Goal: Task Accomplishment & Management: Use online tool/utility

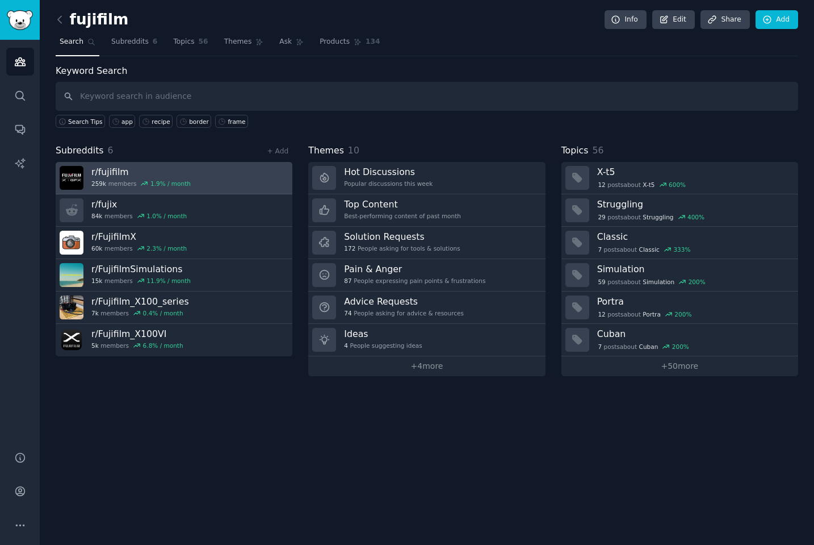
click at [202, 178] on link "r/ fujifilm 259k members 1.9 % / month" at bounding box center [174, 178] width 237 height 32
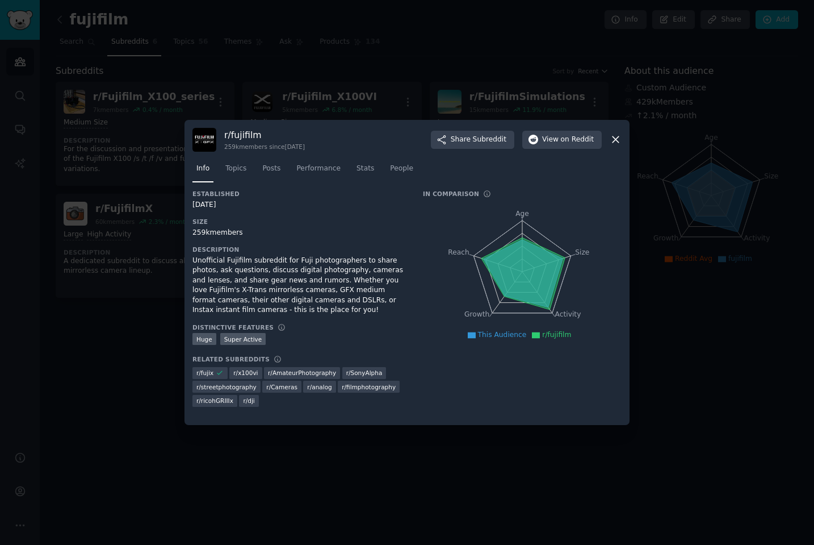
click at [81, 395] on div at bounding box center [407, 272] width 814 height 545
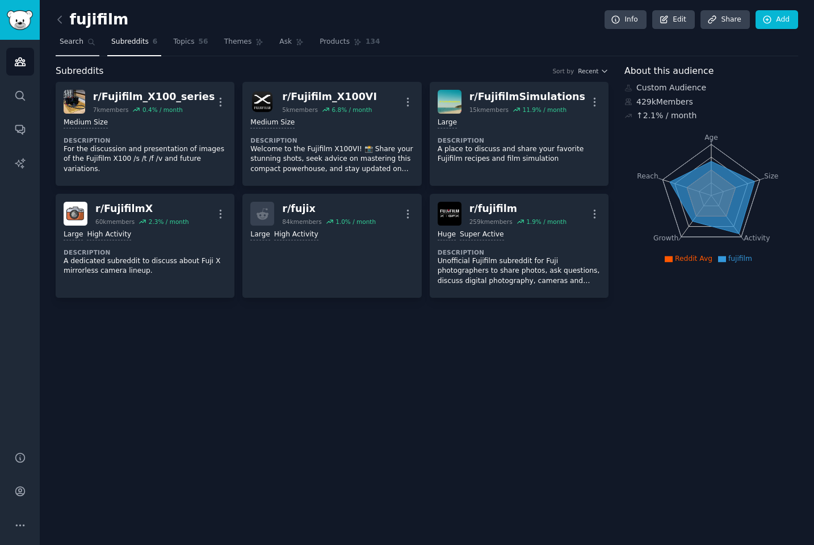
click at [68, 45] on span "Search" at bounding box center [72, 42] width 24 height 10
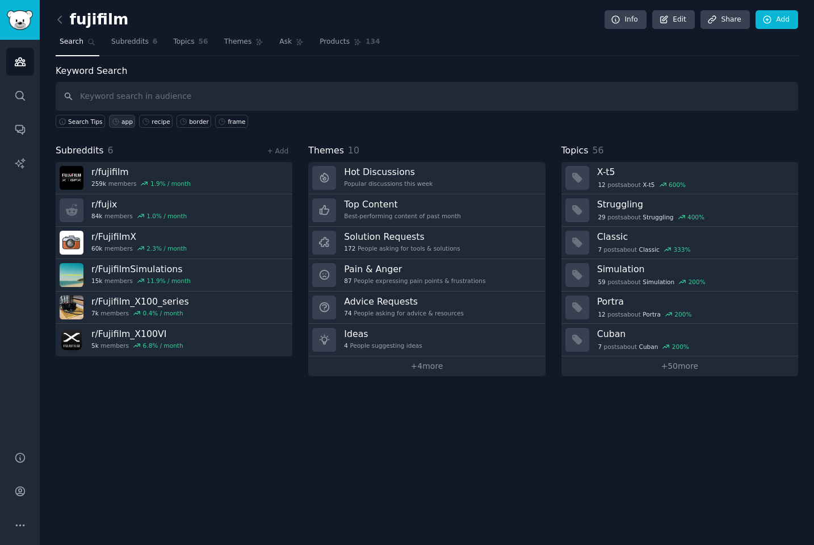
click at [122, 122] on div "app" at bounding box center [127, 122] width 11 height 8
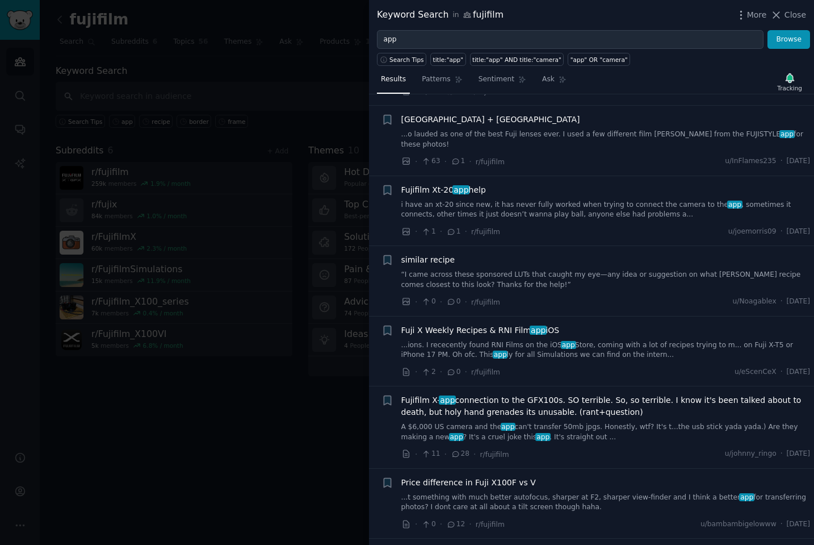
scroll to position [140, 0]
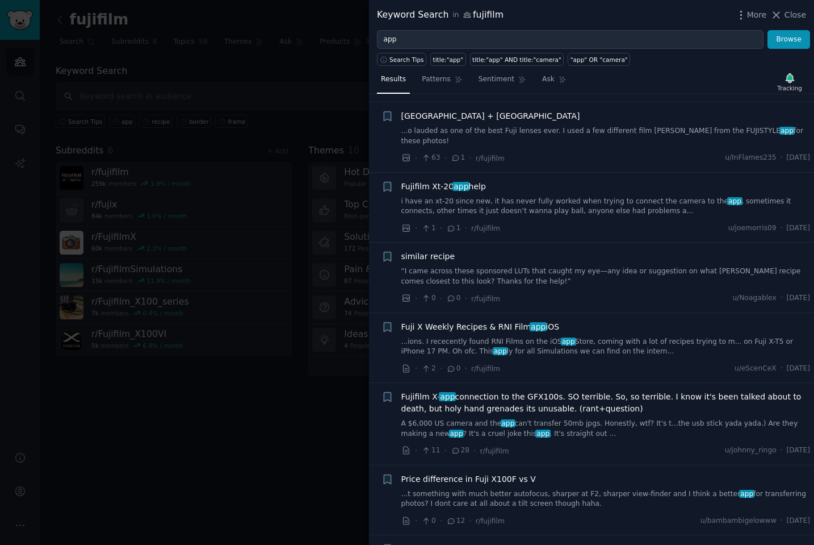
click at [506, 337] on link "...ions. I rececently found RNI Films on the iOS app Store, coming with a lot o…" at bounding box center [605, 347] width 409 height 20
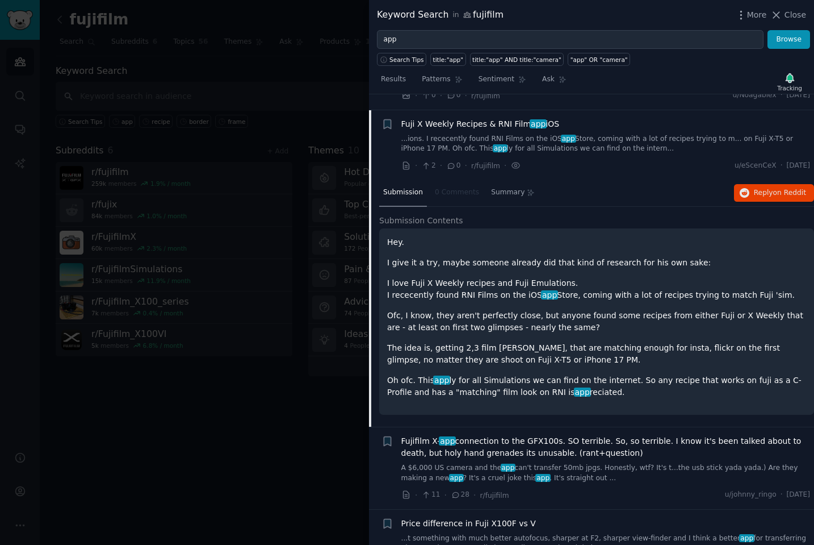
scroll to position [349, 0]
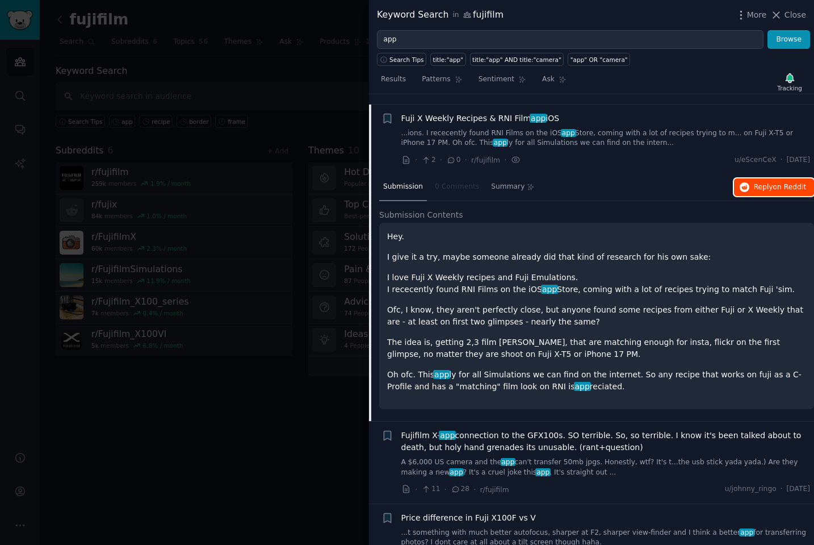
click at [766, 182] on span "Reply on Reddit" at bounding box center [780, 187] width 52 height 10
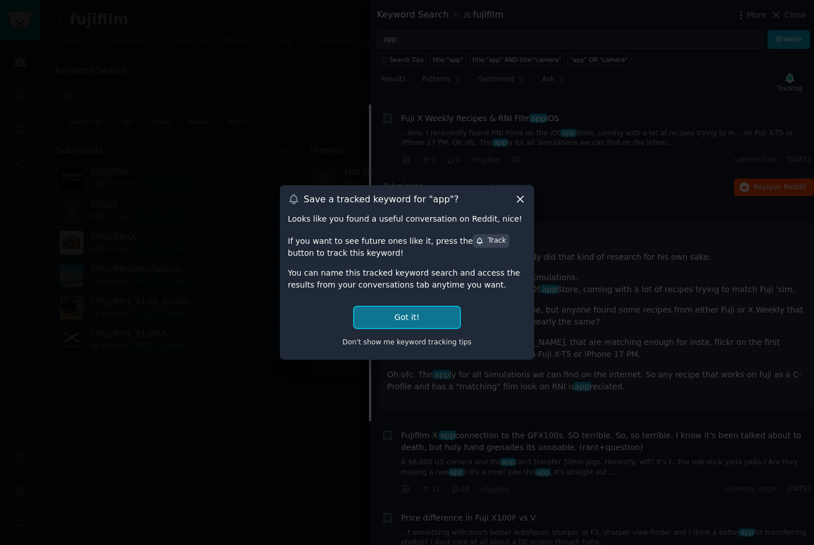
click at [426, 316] on button "Got it!" at bounding box center [407, 317] width 106 height 21
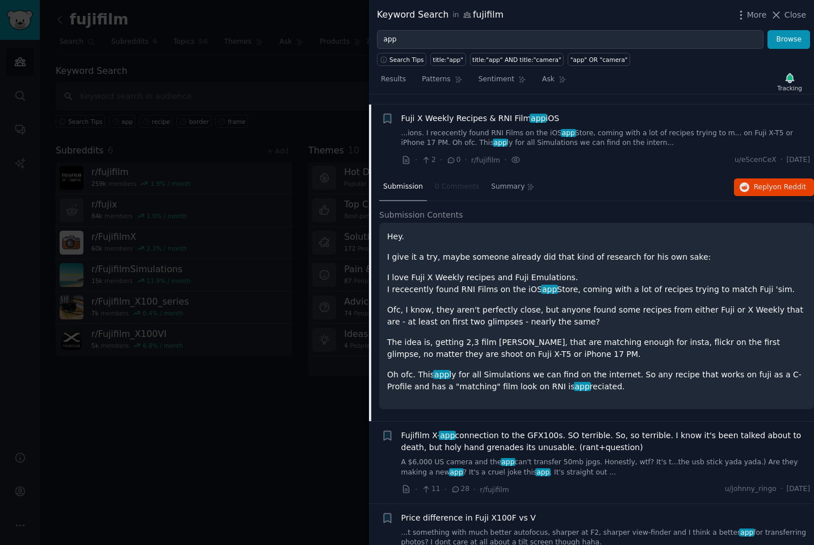
click at [211, 466] on div at bounding box center [407, 272] width 814 height 545
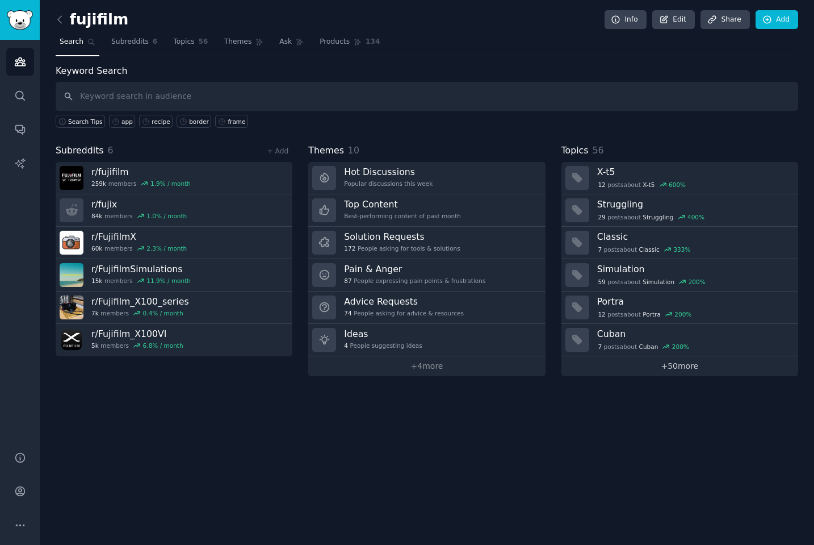
click at [679, 363] on link "+ 50 more" at bounding box center [680, 366] width 237 height 20
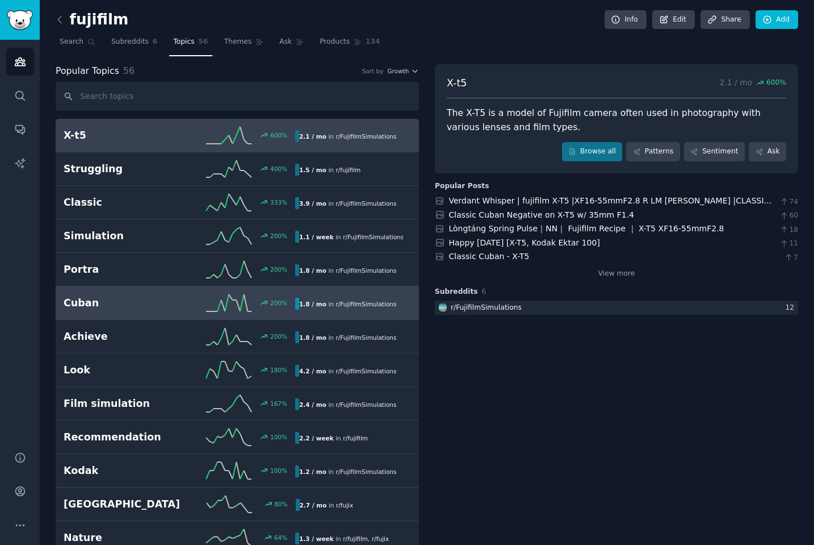
click at [132, 305] on h2 "Cuban" at bounding box center [122, 303] width 116 height 14
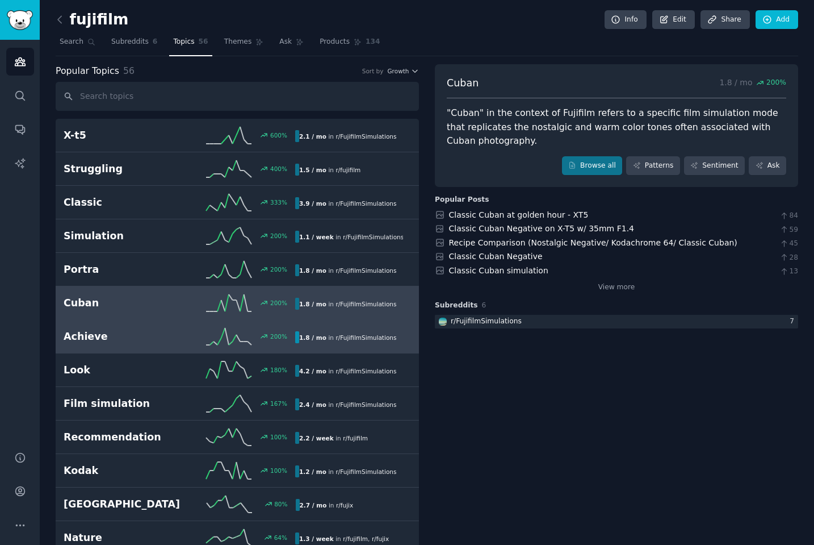
click at [135, 329] on div "Achieve 200 % 1.8 / mo in r/ FujifilmSimulations" at bounding box center [237, 336] width 347 height 17
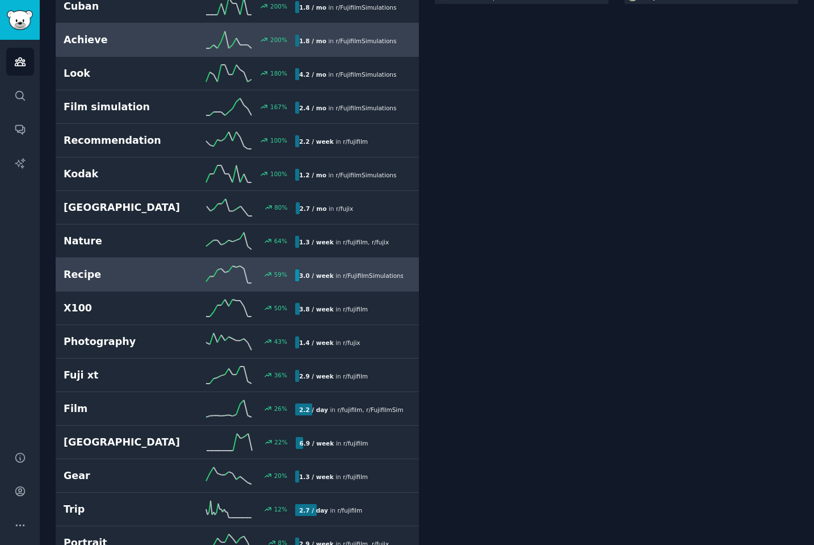
click at [165, 258] on link "Recipe 59 % 3.0 / week in r/ FujifilmSimulations" at bounding box center [237, 274] width 363 height 33
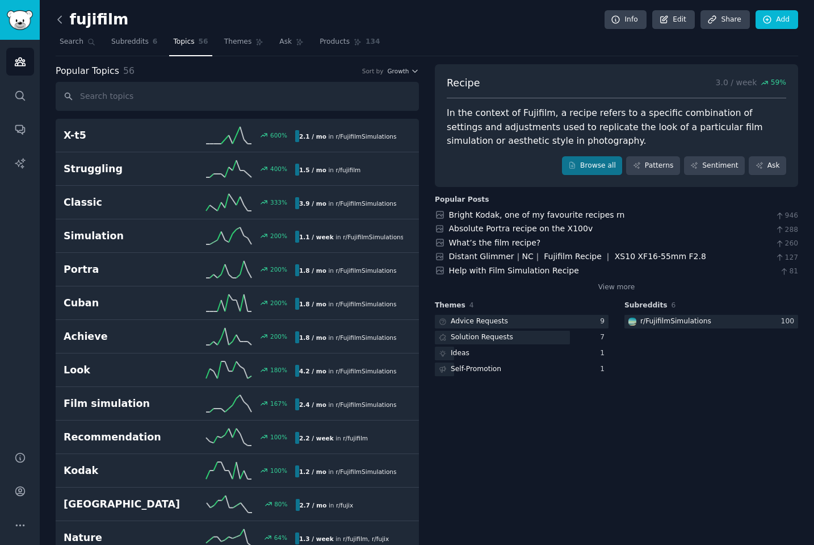
click at [63, 22] on icon at bounding box center [60, 20] width 12 height 12
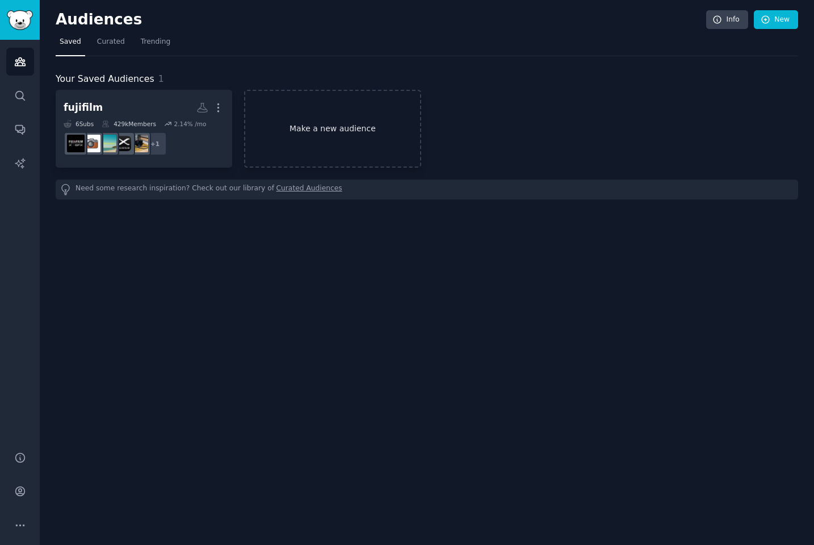
click at [334, 125] on link "Make a new audience" at bounding box center [332, 129] width 177 height 78
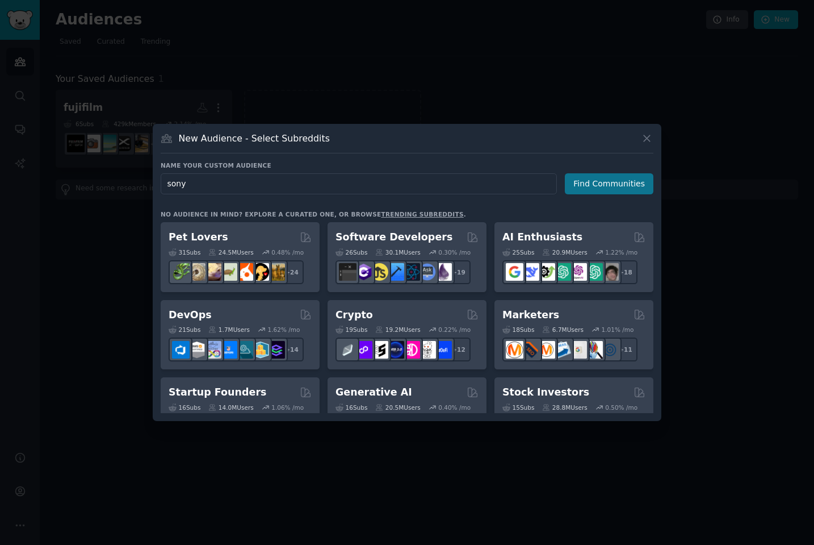
type input "sony"
click at [587, 181] on button "Find Communities" at bounding box center [609, 183] width 89 height 21
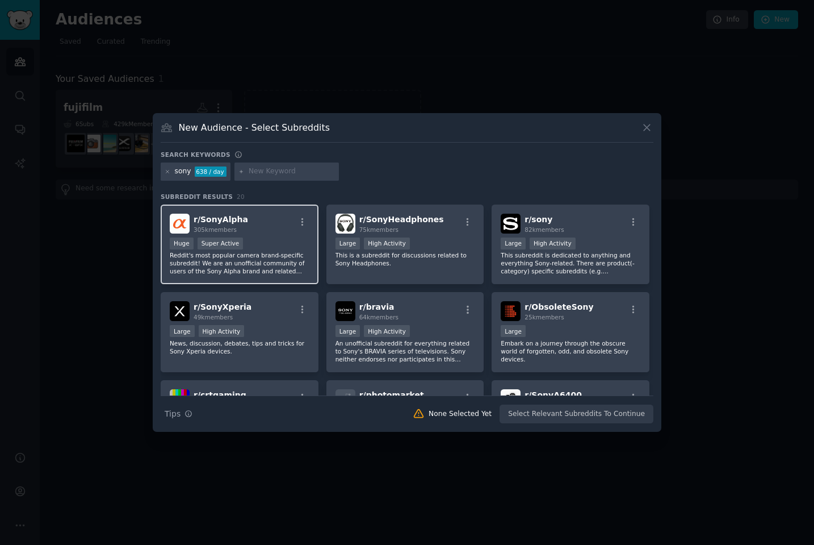
click at [267, 228] on div "r/ SonyAlpha 305k members" at bounding box center [240, 223] width 140 height 20
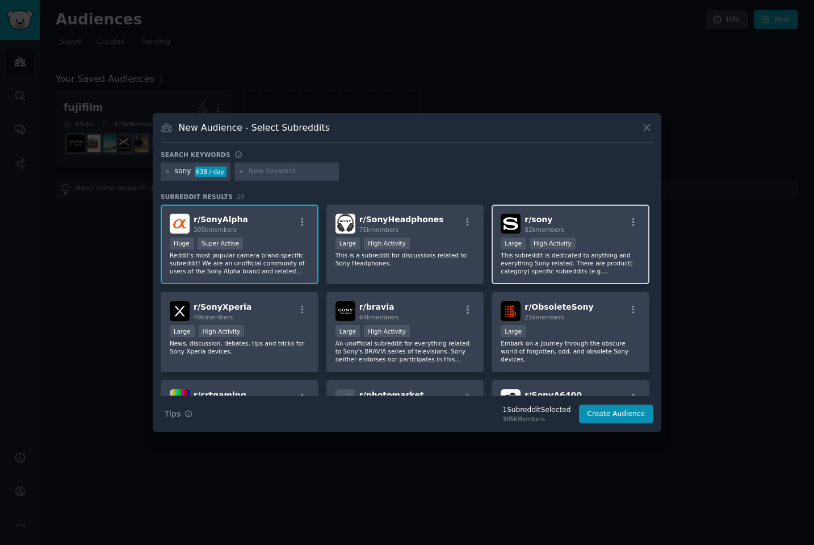
click at [590, 244] on div "Large High Activity" at bounding box center [571, 244] width 140 height 14
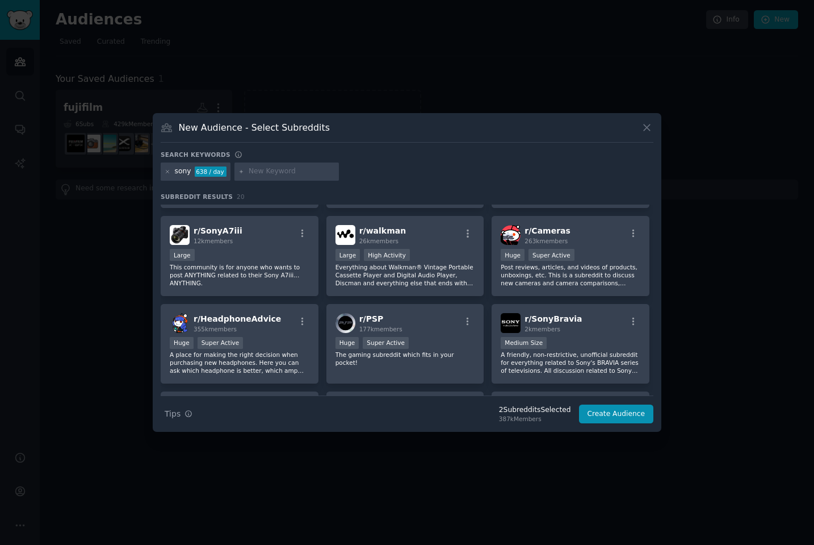
scroll to position [237, 0]
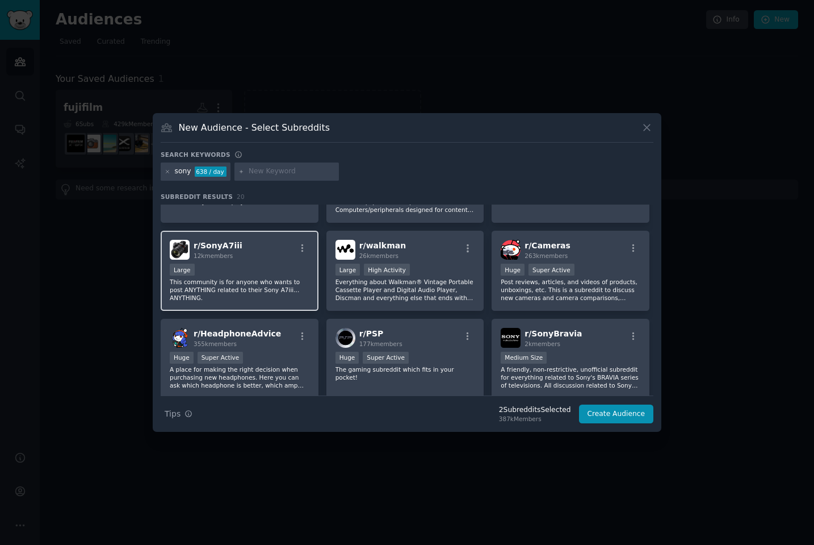
click at [242, 266] on div "Large" at bounding box center [240, 270] width 140 height 14
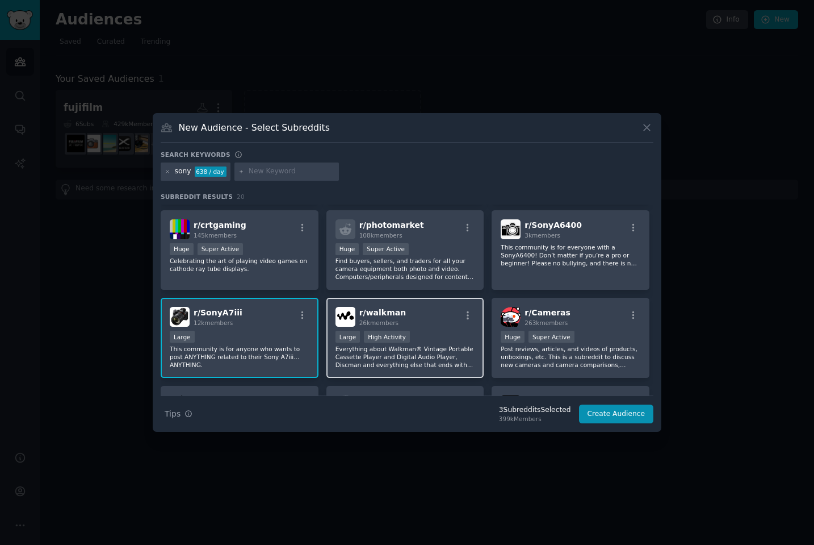
scroll to position [157, 0]
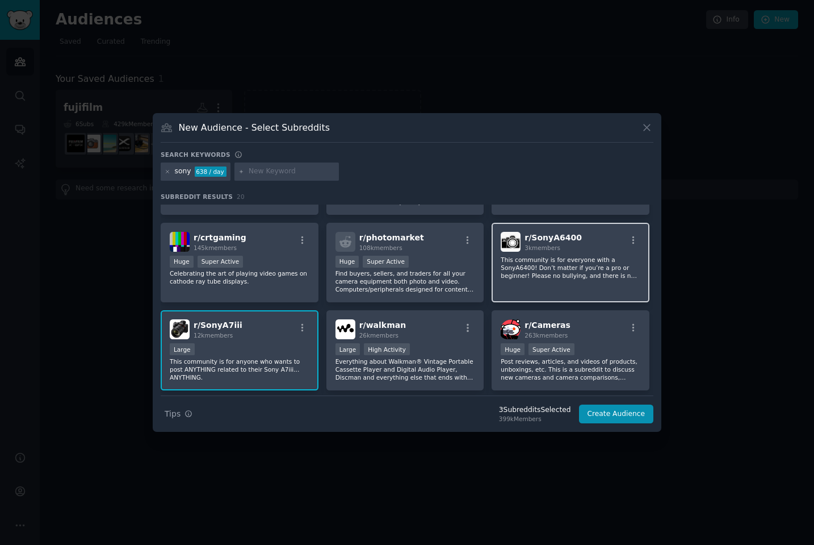
click at [552, 260] on p "This community is for everyone with a SonyA6400! Don’t matter if you’re a pro o…" at bounding box center [571, 268] width 140 height 24
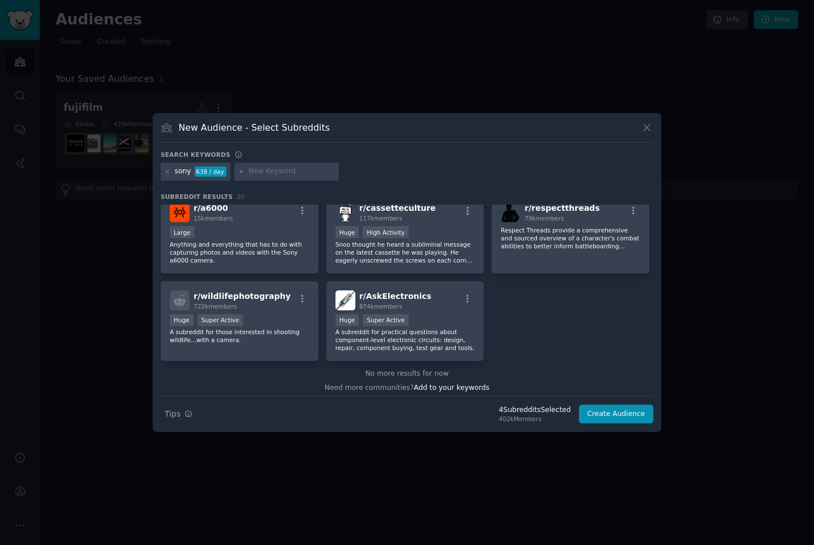
scroll to position [455, 0]
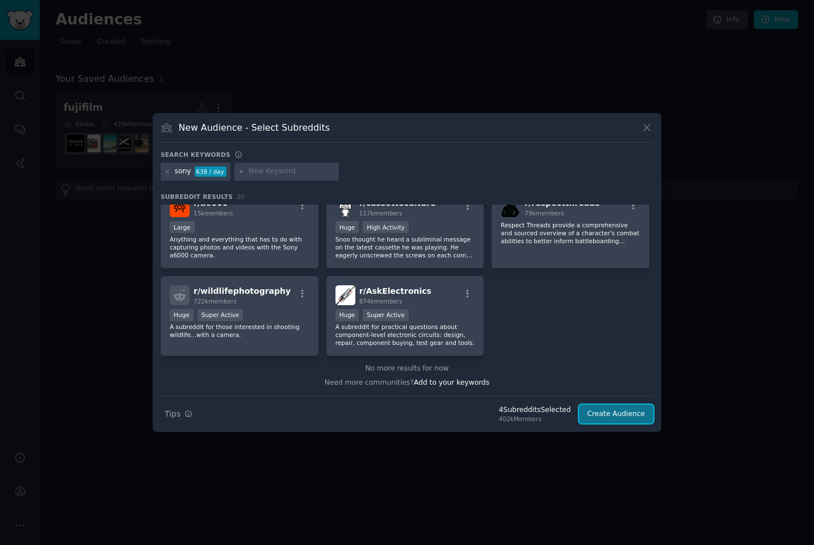
click at [628, 412] on button "Create Audience" at bounding box center [616, 413] width 75 height 19
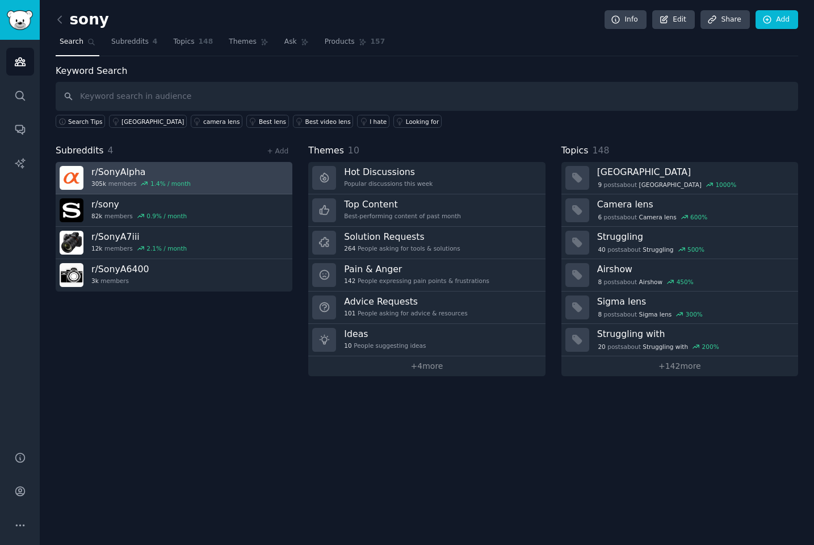
click at [223, 175] on link "r/ SonyAlpha 305k members 1.4 % / month" at bounding box center [174, 178] width 237 height 32
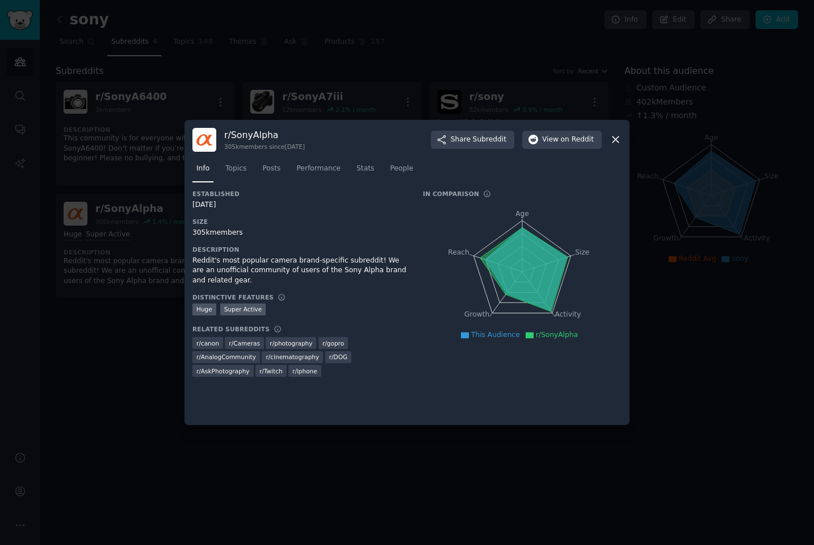
click at [443, 466] on div at bounding box center [407, 272] width 814 height 545
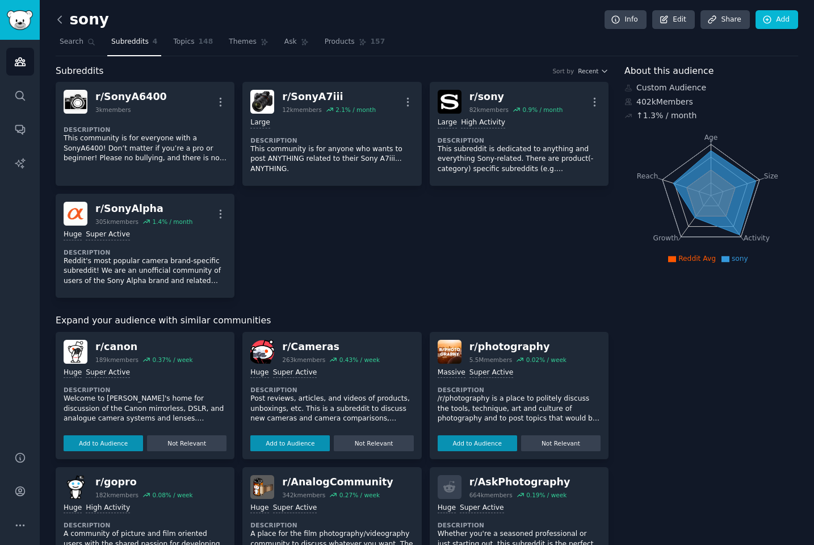
click at [60, 20] on icon at bounding box center [60, 20] width 12 height 12
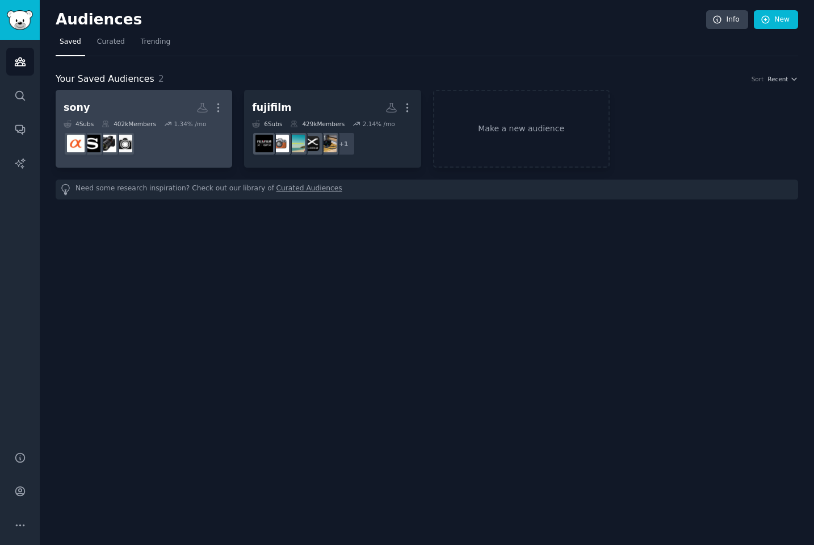
click at [156, 112] on h2 "sony More" at bounding box center [144, 108] width 161 height 20
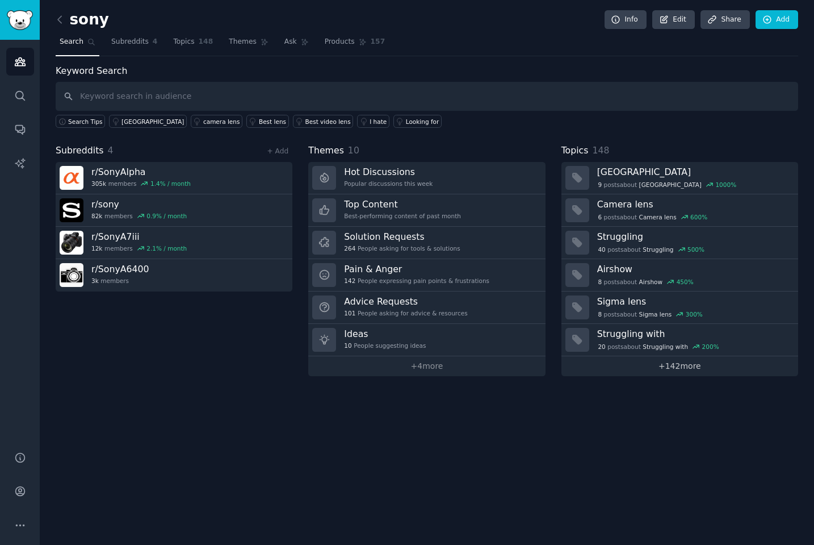
click at [682, 369] on link "+ 142 more" at bounding box center [680, 366] width 237 height 20
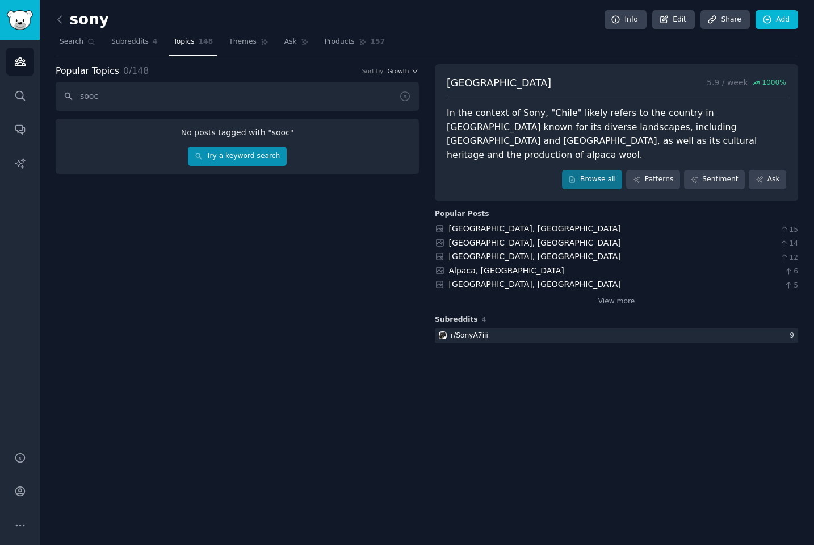
type input "sooc"
click at [254, 160] on link "Try a keyword search" at bounding box center [237, 155] width 98 height 19
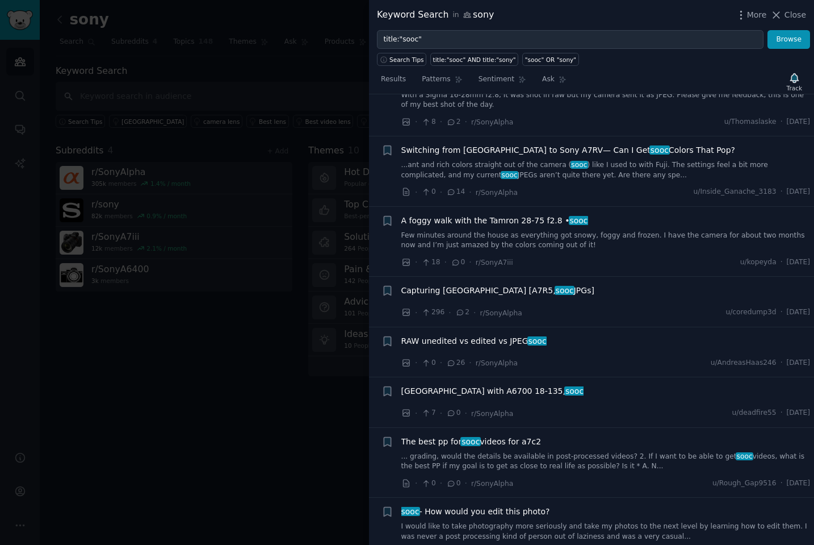
scroll to position [2413, 0]
